Goal: Information Seeking & Learning: Learn about a topic

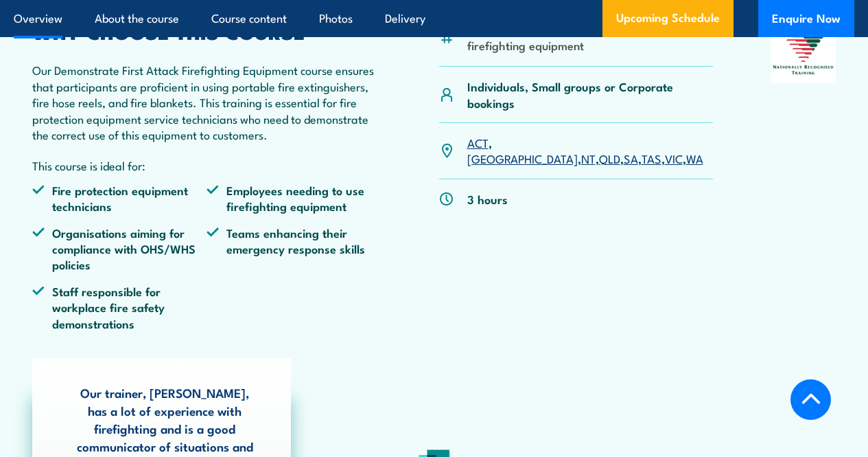
scroll to position [498, 0]
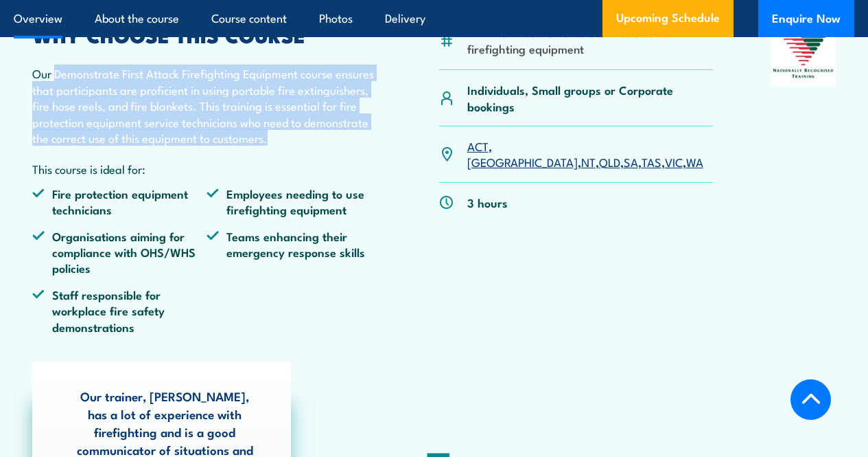
drag, startPoint x: 56, startPoint y: 135, endPoint x: 391, endPoint y: 197, distance: 340.8
click at [391, 197] on div "CPPFES2005 Demonstrate first attack firefighting equipment Individuals, Small g…" at bounding box center [434, 184] width 804 height 319
copy p "Demonstrate First Attack Firefighting Equipment course ensures that participant…"
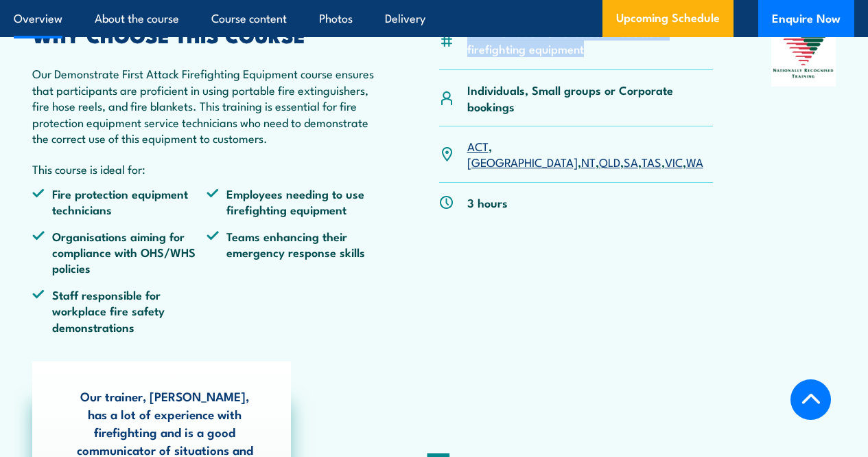
drag, startPoint x: 468, startPoint y: 90, endPoint x: 587, endPoint y: 108, distance: 120.2
click at [587, 56] on li "CPPFES2005 Demonstrate first attack firefighting equipment" at bounding box center [591, 40] width 246 height 32
copy li "CPPFES2005 Demonstrate first attack firefighting equipment"
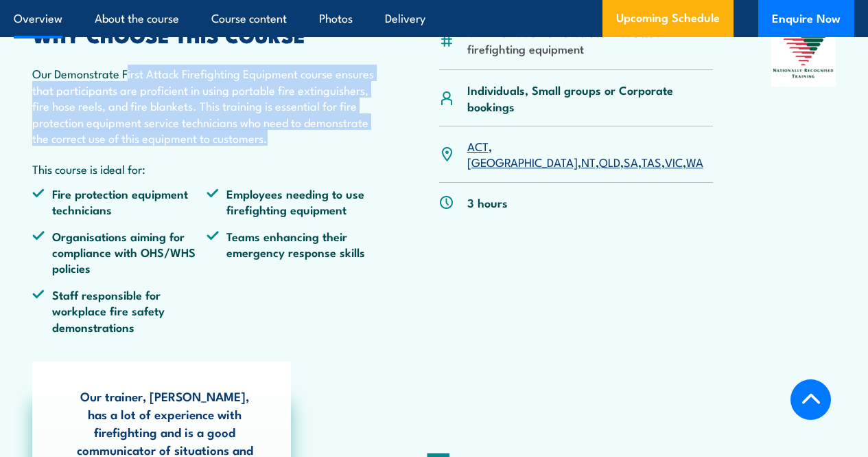
drag, startPoint x: 126, startPoint y: 132, endPoint x: 384, endPoint y: 189, distance: 264.4
click at [384, 189] on div "CPPFES2005 Demonstrate first attack firefighting equipment Individuals, Small g…" at bounding box center [434, 184] width 804 height 319
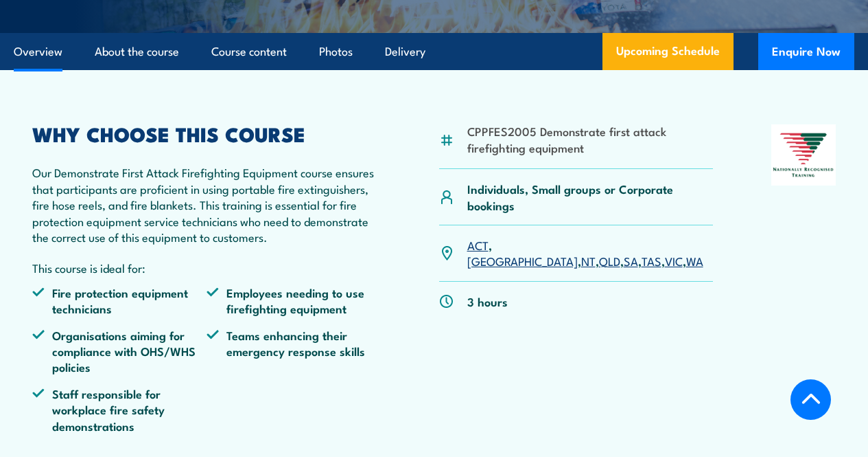
scroll to position [432, 0]
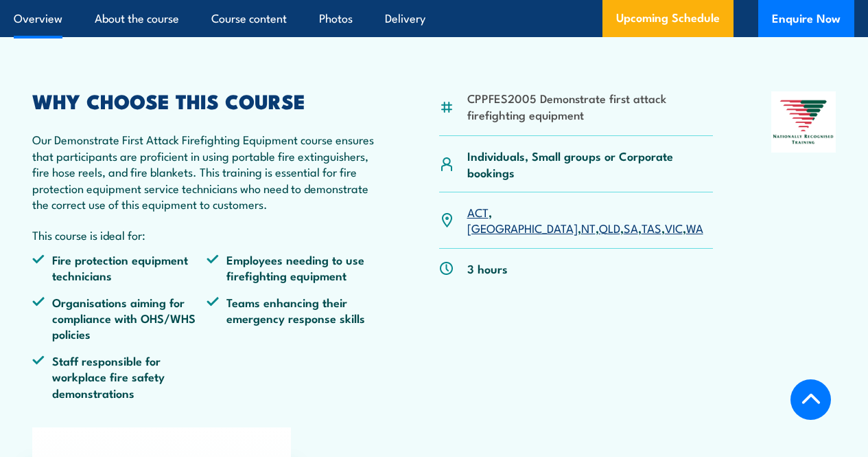
drag, startPoint x: 0, startPoint y: 0, endPoint x: 878, endPoint y: 95, distance: 883.2
drag, startPoint x: 33, startPoint y: 292, endPoint x: 156, endPoint y: 297, distance: 123.0
click at [156, 242] on p "This course is ideal for:" at bounding box center [206, 235] width 349 height 16
copy p "This course is ideal for:"
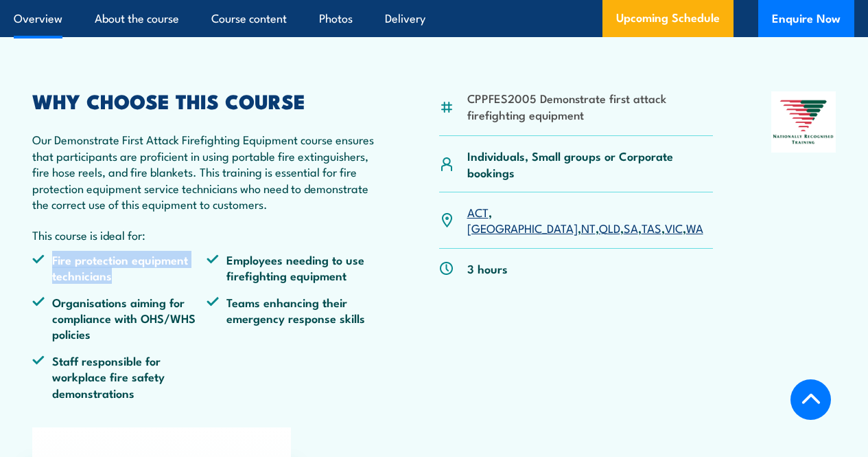
drag, startPoint x: 51, startPoint y: 321, endPoint x: 141, endPoint y: 334, distance: 90.2
click at [141, 284] on li "Fire protection equipment technicians" at bounding box center [119, 267] width 174 height 32
copy li "Fire protection equipment technicians"
click at [113, 284] on li "Fire protection equipment technicians" at bounding box center [119, 267] width 174 height 32
drag, startPoint x: 113, startPoint y: 335, endPoint x: 76, endPoint y: 323, distance: 38.2
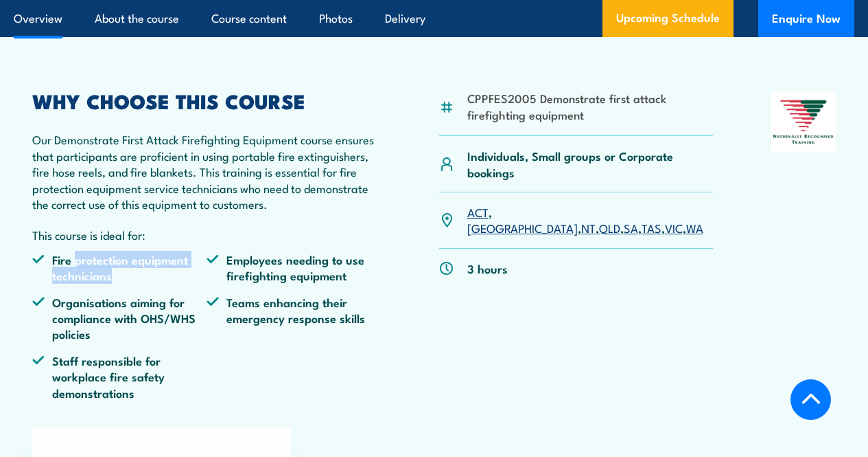
click at [76, 284] on li "Fire protection equipment technicians" at bounding box center [119, 267] width 174 height 32
copy li "protection equipment technicians"
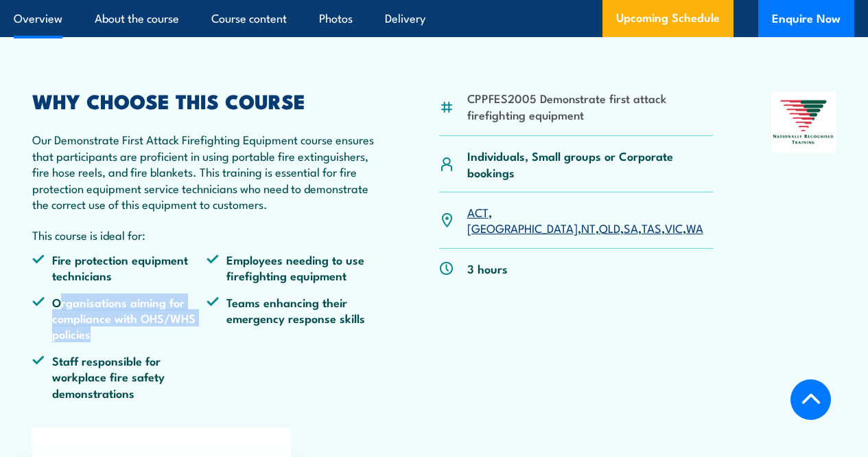
drag, startPoint x: 93, startPoint y: 393, endPoint x: 62, endPoint y: 362, distance: 44.2
click at [62, 342] on li "Organisations aiming for compliance with OHS/WHS policies" at bounding box center [119, 318] width 174 height 48
copy li "rganisations aiming for compliance with OHS/WHS policies"
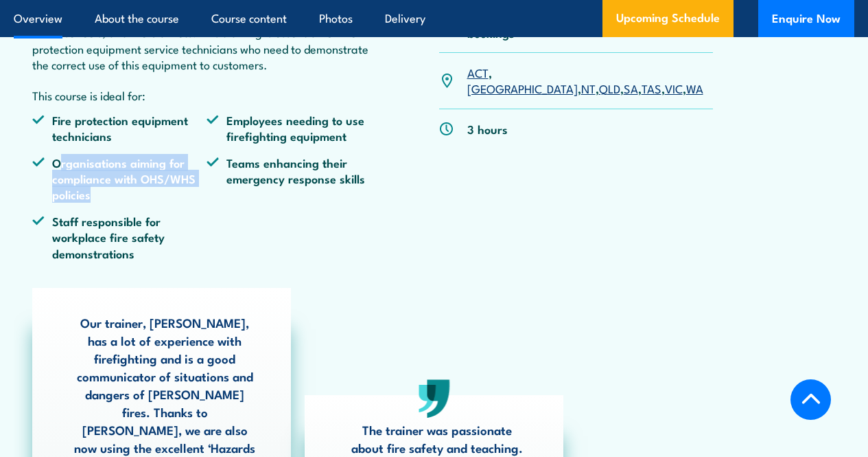
scroll to position [585, 0]
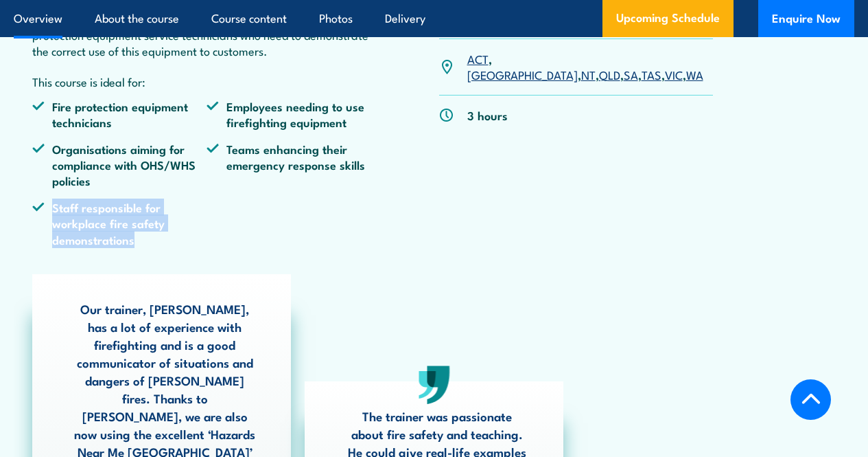
drag, startPoint x: 141, startPoint y: 300, endPoint x: 52, endPoint y: 266, distance: 95.6
click at [52, 247] on li "Staff responsible for workplace fire safety demonstrations" at bounding box center [119, 223] width 174 height 48
copy li "Staff responsible for workplace fire safety demonstrations"
click at [160, 247] on li "Staff responsible for workplace fire safety demonstrations" at bounding box center [119, 223] width 174 height 48
drag, startPoint x: 160, startPoint y: 297, endPoint x: 58, endPoint y: 265, distance: 107.3
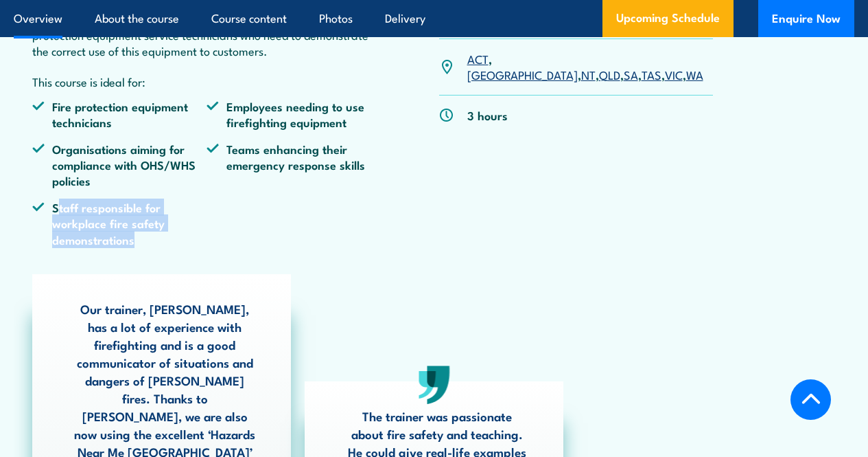
click at [58, 247] on li "Staff responsible for workplace fire safety demonstrations" at bounding box center [119, 223] width 174 height 48
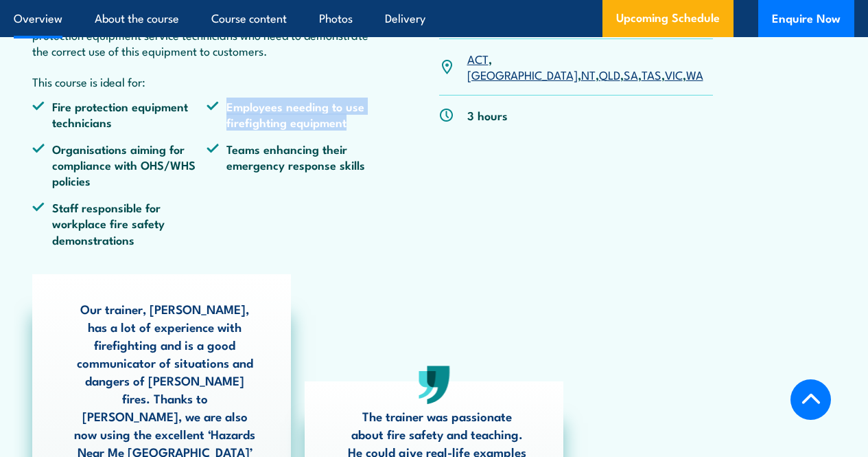
drag, startPoint x: 345, startPoint y: 183, endPoint x: 228, endPoint y: 167, distance: 118.6
click at [228, 130] on li "Employees needing to use firefighting equipment" at bounding box center [294, 114] width 174 height 32
click at [288, 130] on li "Employees needing to use firefighting equipment" at bounding box center [294, 114] width 174 height 32
drag, startPoint x: 347, startPoint y: 185, endPoint x: 233, endPoint y: 169, distance: 115.7
click at [233, 130] on li "Employees needing to use firefighting equipment" at bounding box center [294, 114] width 174 height 32
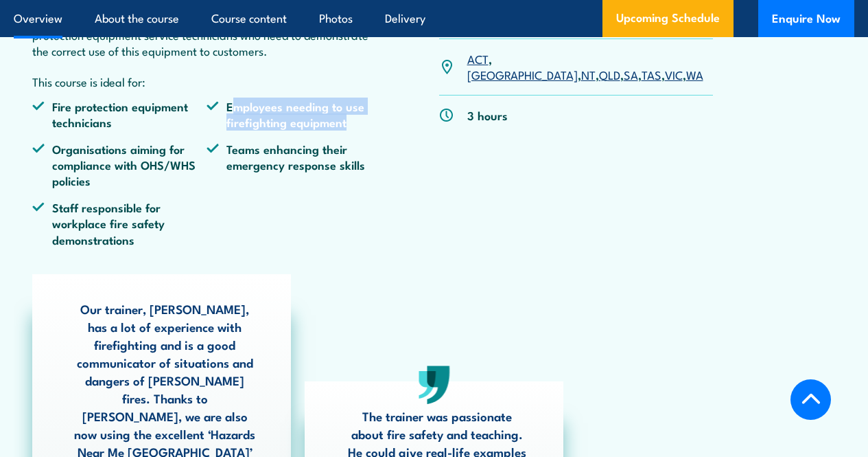
copy li "mployees needing to use firefighting equipment"
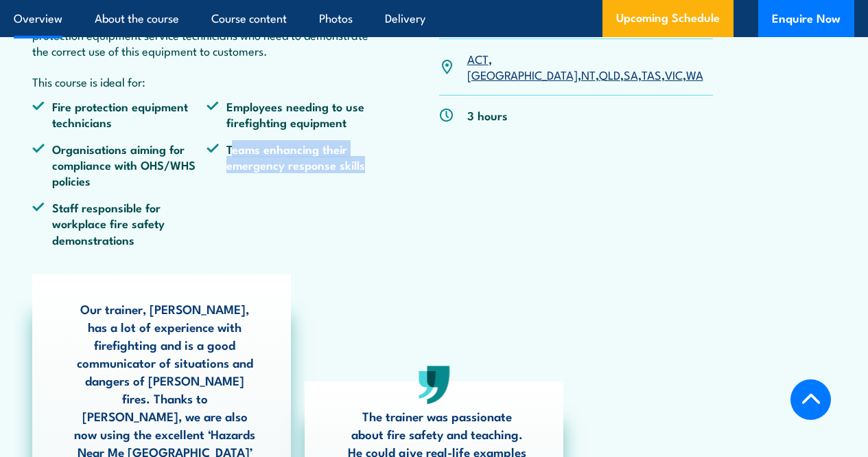
drag, startPoint x: 364, startPoint y: 226, endPoint x: 233, endPoint y: 210, distance: 131.4
click at [233, 189] on li "Teams enhancing their emergency response skills" at bounding box center [294, 165] width 174 height 48
copy li "eams enhancing their emergency response skills"
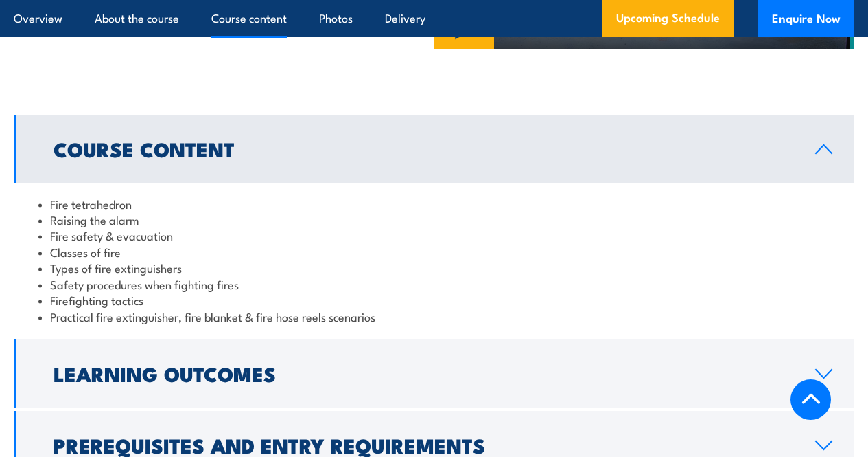
scroll to position [1414, 0]
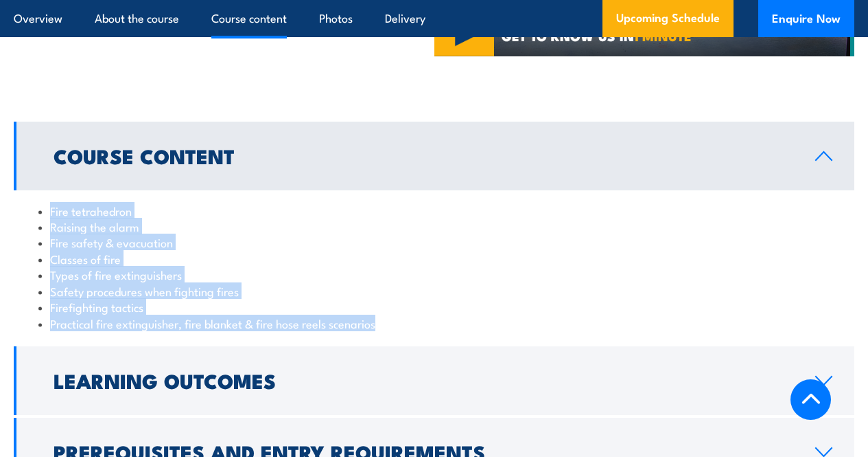
drag, startPoint x: 50, startPoint y: 214, endPoint x: 391, endPoint y: 331, distance: 360.6
click at [391, 331] on ul "Fire tetrahedron Raising the alarm Fire safety & evacuation Classes of fire Typ…" at bounding box center [434, 267] width 792 height 128
copy ul "Fire tetrahedron Raising the alarm Fire safety & evacuation Classes of fire Typ…"
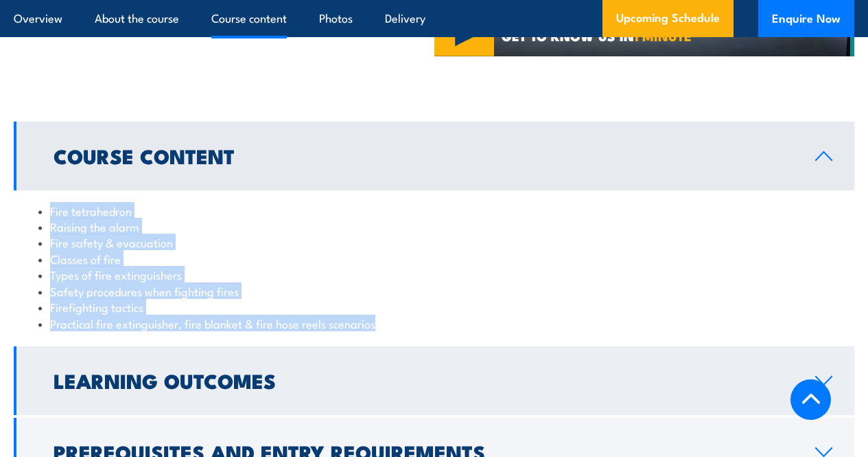
click at [299, 387] on h2 "Learning Outcomes" at bounding box center [424, 380] width 740 height 18
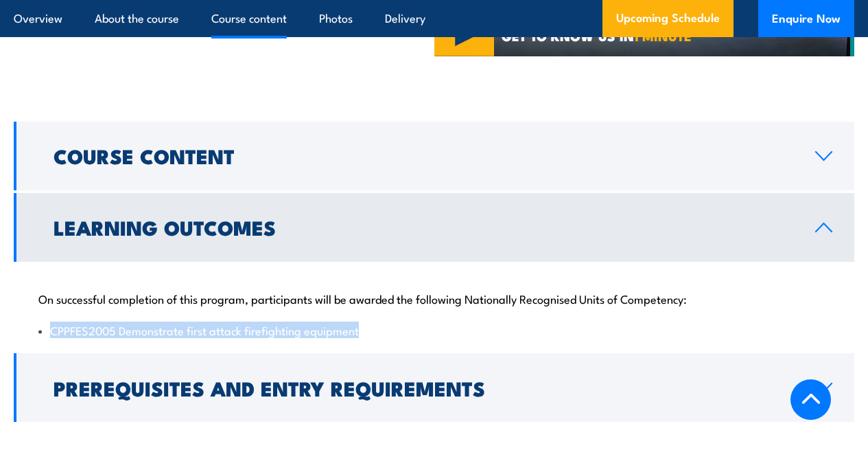
drag, startPoint x: 362, startPoint y: 339, endPoint x: 53, endPoint y: 345, distance: 309.7
click at [53, 345] on div "On successful completion of this program, participants will be awarded the foll…" at bounding box center [434, 306] width 841 height 89
copy li "CPPFES2005 Demonstrate first attack firefighting equipment"
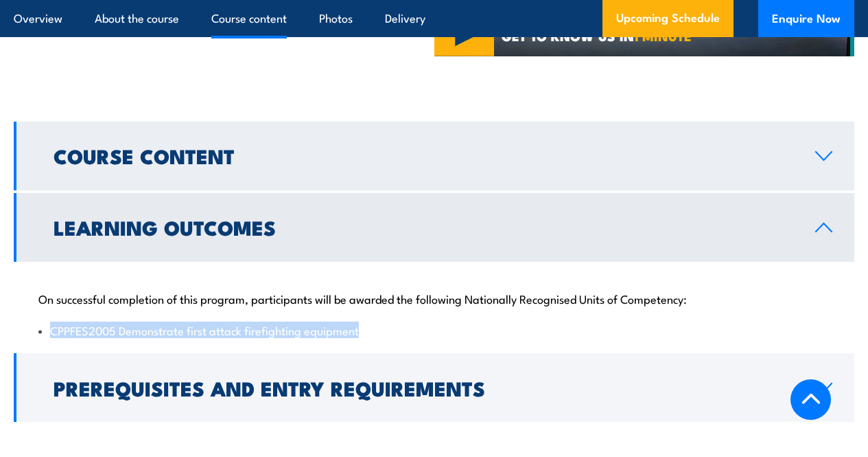
click at [254, 161] on h2 "Course Content" at bounding box center [424, 155] width 740 height 18
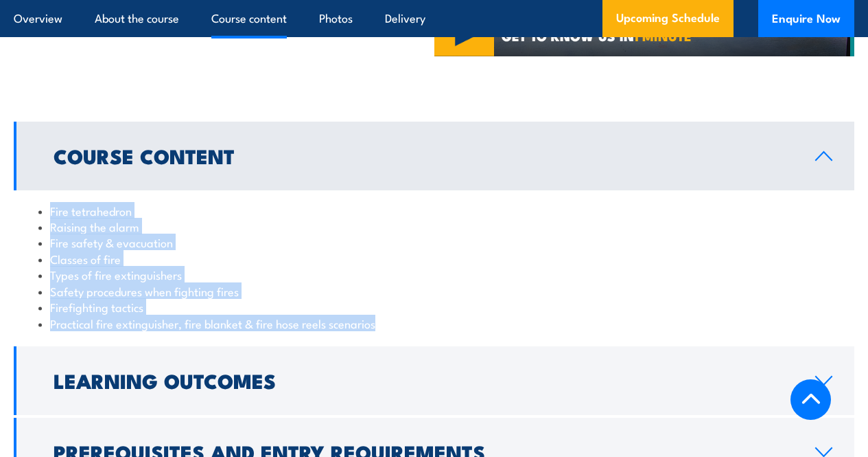
drag, startPoint x: 50, startPoint y: 214, endPoint x: 376, endPoint y: 336, distance: 348.5
click at [376, 336] on div "Fire tetrahedron Raising the alarm Fire safety & evacuation Classes of fire Typ…" at bounding box center [434, 266] width 841 height 153
copy ul "Fire tetrahedron Raising the alarm Fire safety & evacuation Classes of fire Typ…"
click at [105, 198] on div "Fire tetrahedron Raising the alarm Fire safety & evacuation Classes of fire Typ…" at bounding box center [434, 266] width 841 height 153
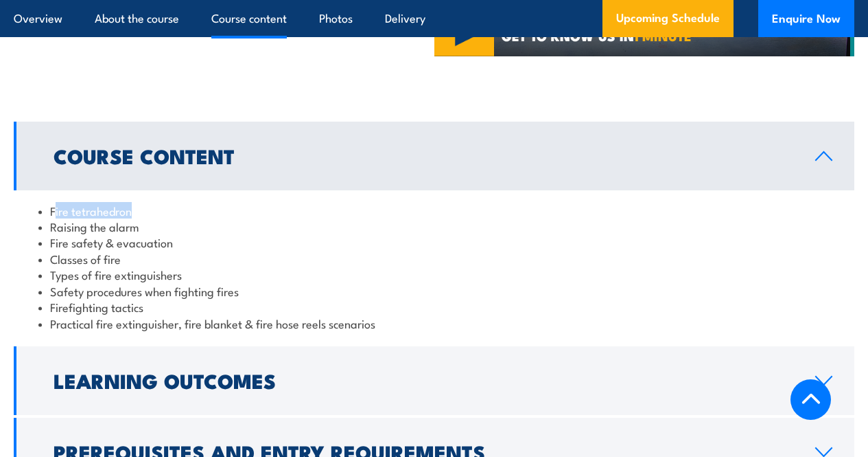
drag, startPoint x: 132, startPoint y: 218, endPoint x: 54, endPoint y: 214, distance: 77.7
click at [54, 214] on li "Fire tetrahedron" at bounding box center [434, 211] width 792 height 16
drag, startPoint x: 137, startPoint y: 236, endPoint x: 57, endPoint y: 236, distance: 80.3
click at [57, 234] on li "Raising the alarm" at bounding box center [434, 226] width 792 height 16
drag, startPoint x: 56, startPoint y: 251, endPoint x: 189, endPoint y: 247, distance: 132.5
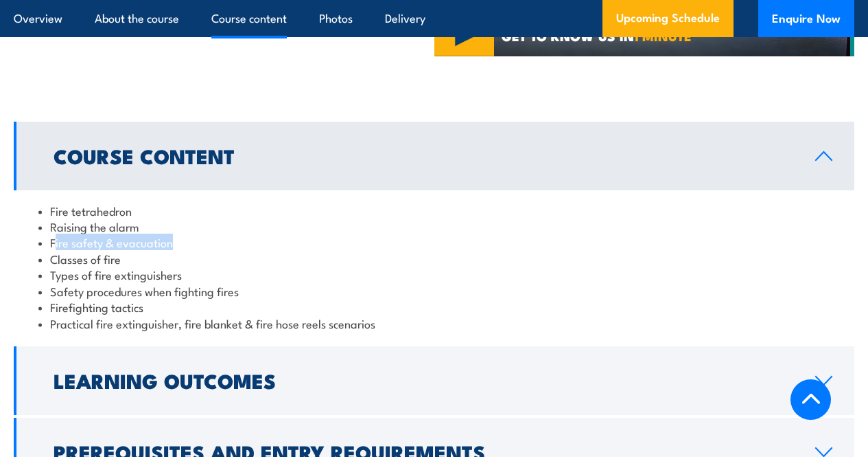
click at [189, 247] on li "Fire safety & evacuation" at bounding box center [434, 242] width 792 height 16
drag, startPoint x: 56, startPoint y: 264, endPoint x: 122, endPoint y: 266, distance: 65.9
click at [122, 266] on li "Classes of fire" at bounding box center [434, 259] width 792 height 16
drag, startPoint x: 55, startPoint y: 284, endPoint x: 190, endPoint y: 280, distance: 135.3
click at [190, 280] on li "Types of fire extinguishers" at bounding box center [434, 274] width 792 height 16
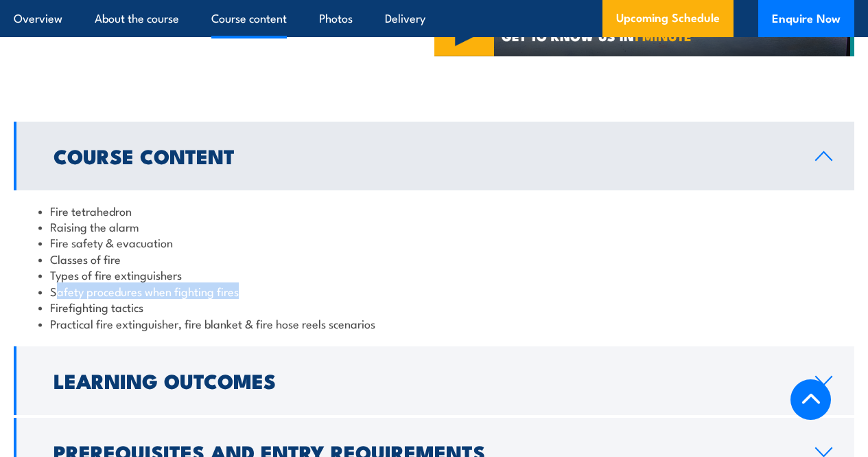
drag, startPoint x: 55, startPoint y: 297, endPoint x: 242, endPoint y: 301, distance: 187.5
click at [242, 299] on li "Safety procedures when fighting fires" at bounding box center [434, 291] width 792 height 16
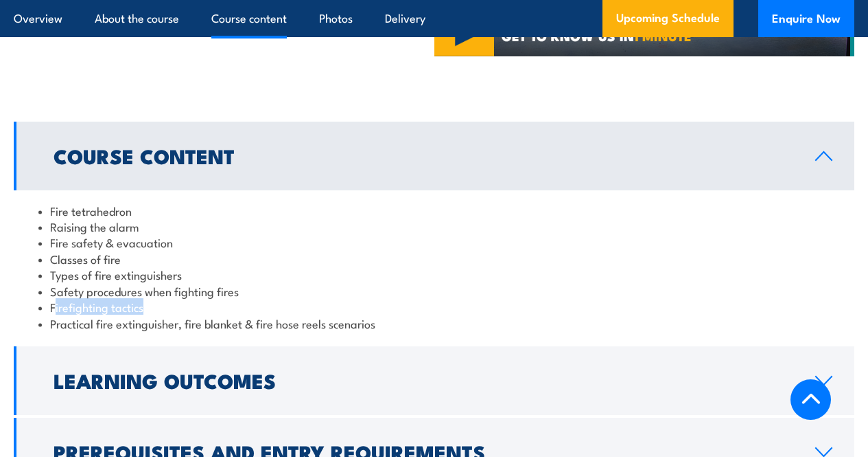
drag, startPoint x: 54, startPoint y: 316, endPoint x: 147, endPoint y: 311, distance: 92.8
click at [147, 311] on li "Firefighting tactics" at bounding box center [434, 307] width 792 height 16
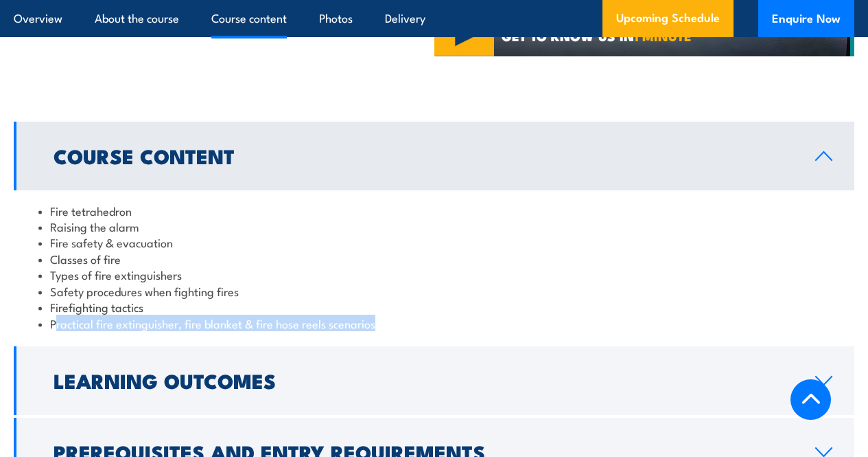
drag, startPoint x: 54, startPoint y: 331, endPoint x: 380, endPoint y: 329, distance: 326.1
click at [380, 329] on li "Practical fire extinguisher, fire blanket & fire hose reels scenarios" at bounding box center [434, 323] width 792 height 16
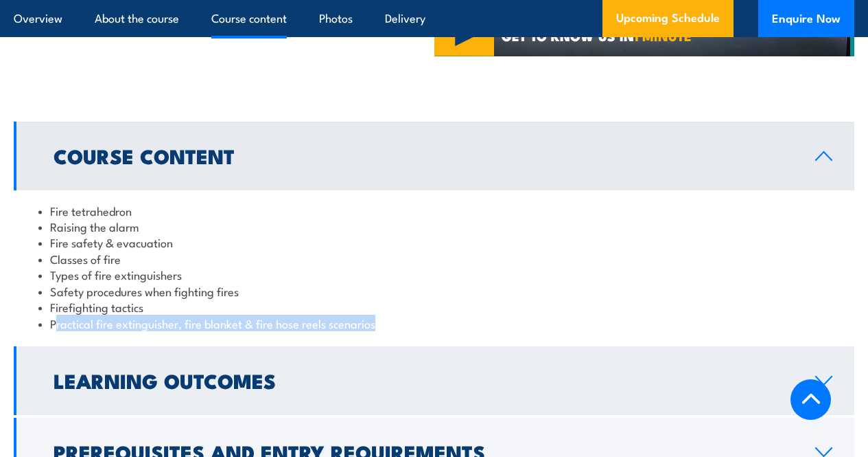
click at [271, 382] on h2 "Learning Outcomes" at bounding box center [424, 380] width 740 height 18
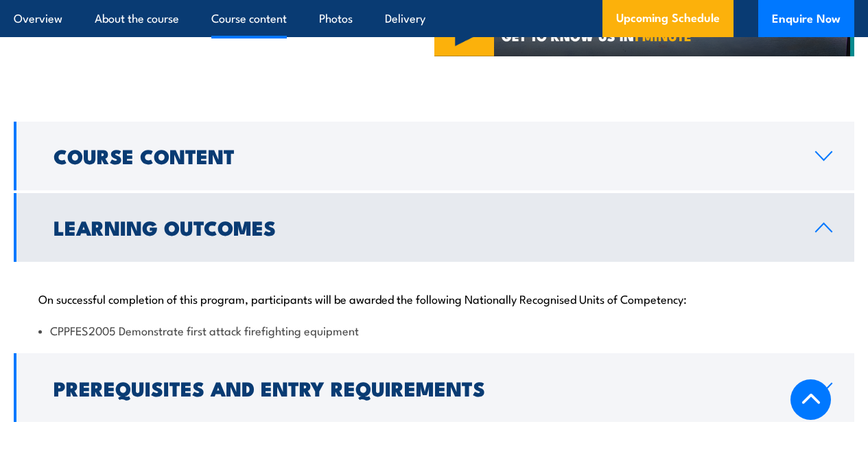
click at [284, 235] on h2 "Learning Outcomes" at bounding box center [424, 227] width 740 height 18
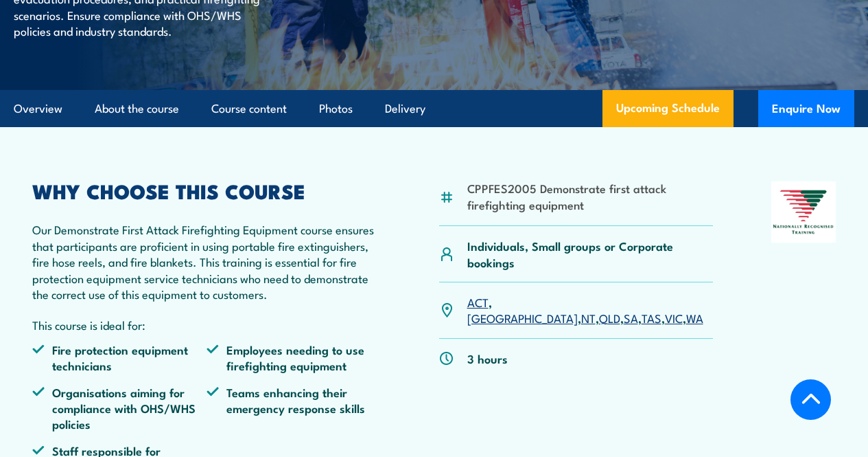
scroll to position [338, 0]
